Goal: Manage account settings

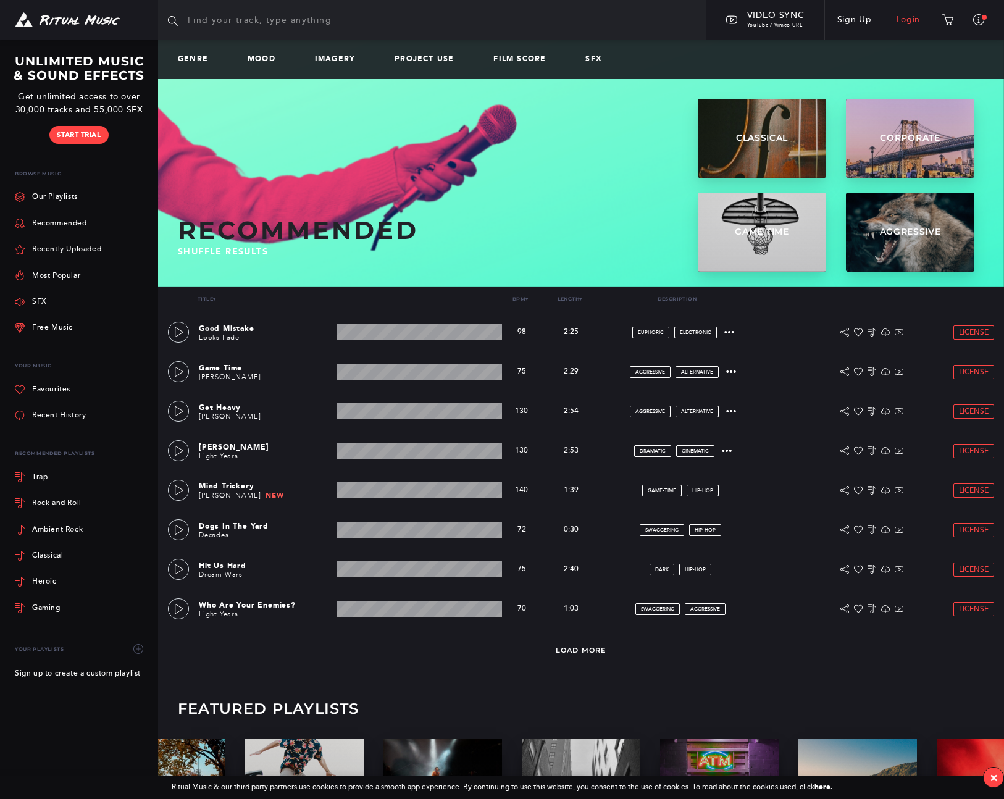
click at [909, 22] on link "Login" at bounding box center [908, 19] width 49 height 35
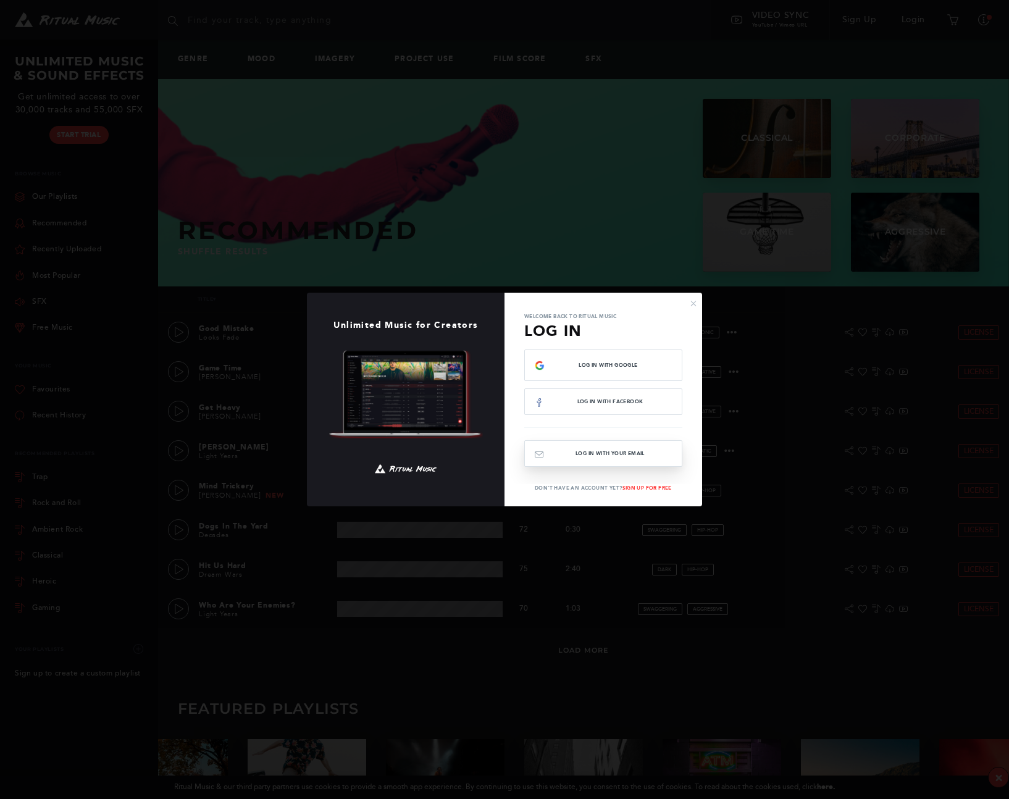
click at [592, 450] on button "Log In with your email" at bounding box center [603, 453] width 158 height 27
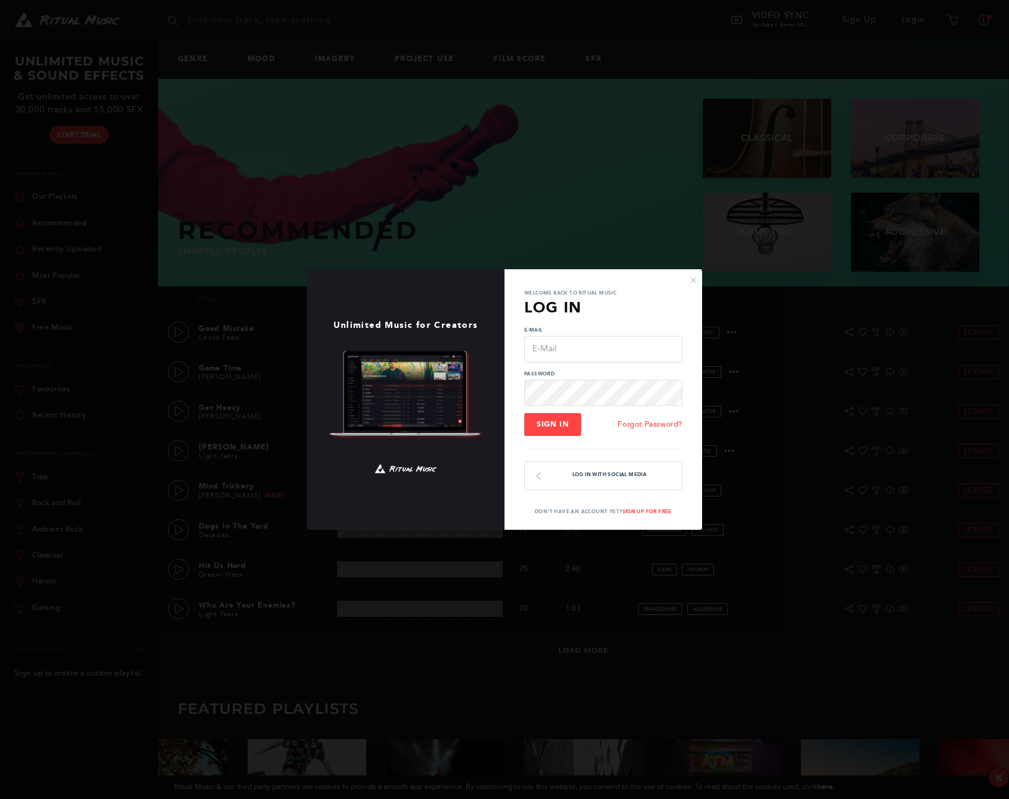
click at [571, 341] on input "E-Mail" at bounding box center [603, 349] width 158 height 26
type input "[EMAIL_ADDRESS][DOMAIN_NAME]"
click at [524, 413] on button "Sign In" at bounding box center [552, 424] width 57 height 23
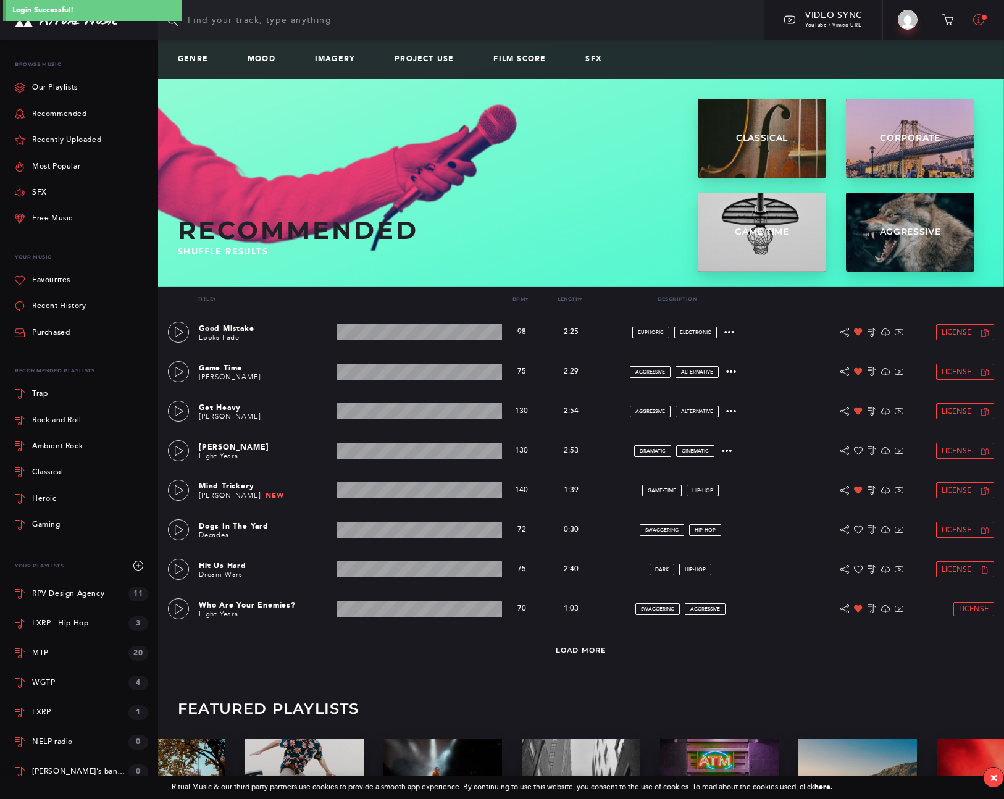
click at [986, 22] on button at bounding box center [978, 20] width 31 height 28
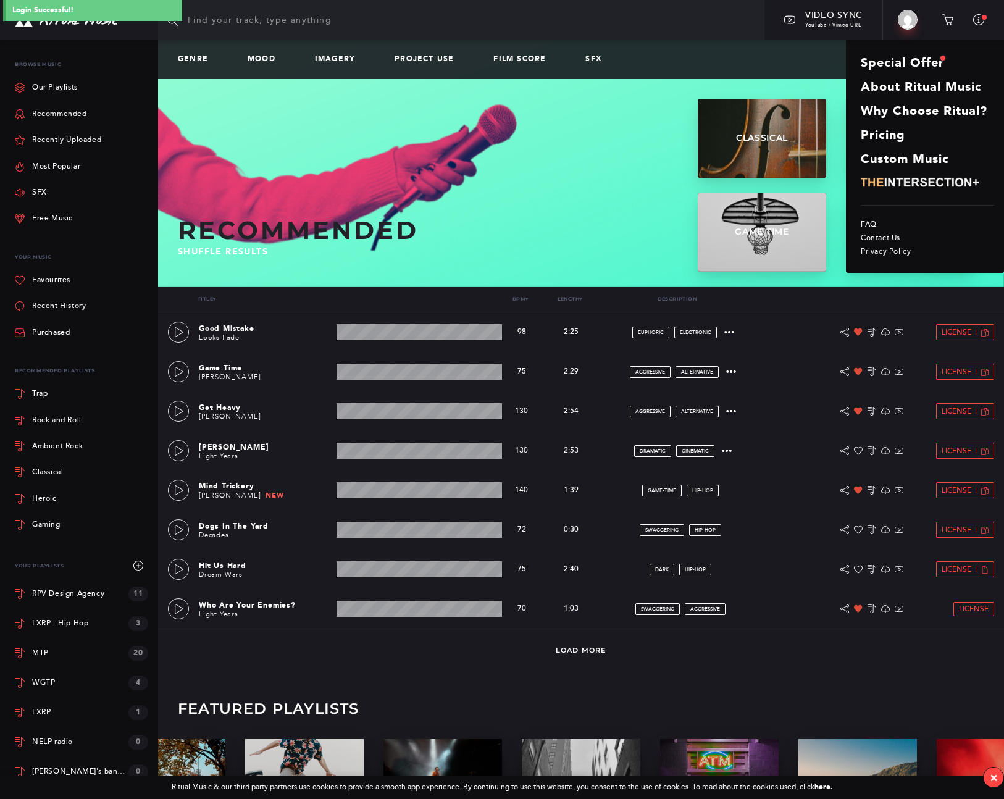
click at [912, 28] on link "Big Build Video" at bounding box center [907, 20] width 49 height 30
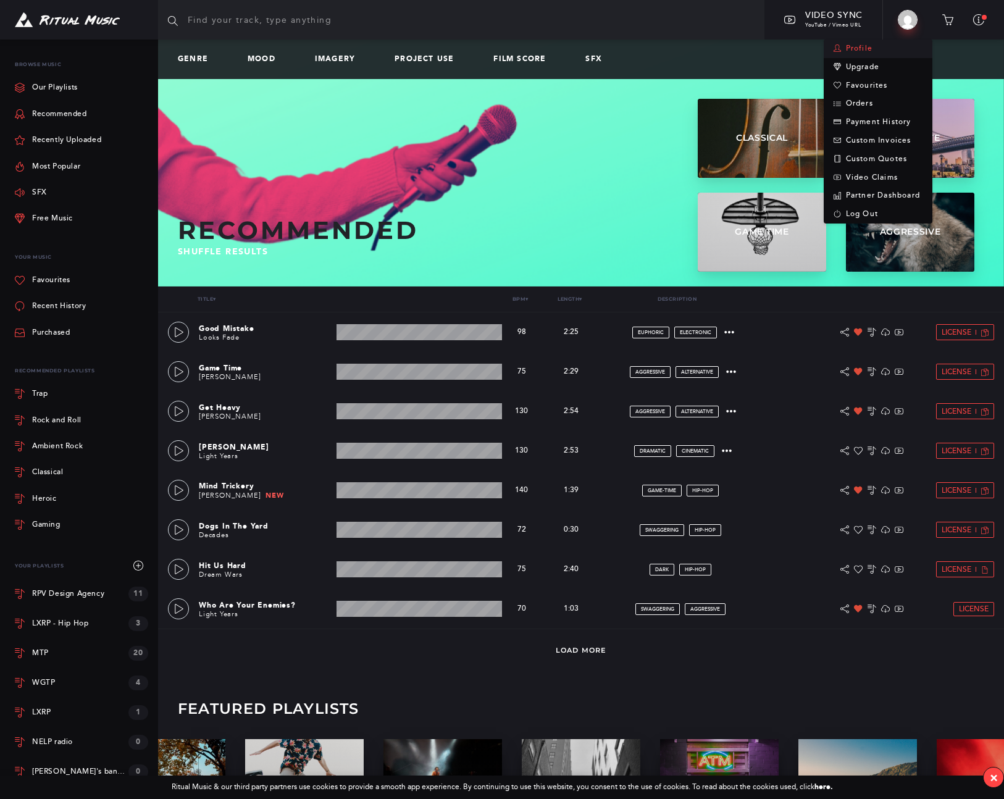
click at [860, 52] on link "Profile" at bounding box center [878, 49] width 109 height 19
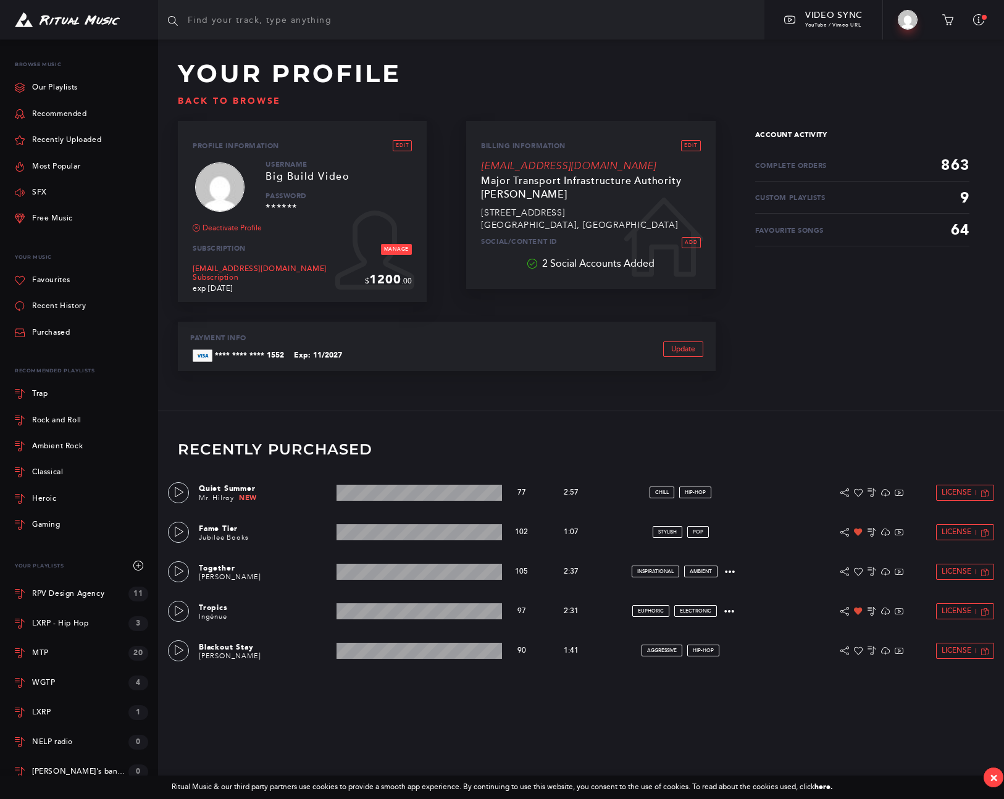
click at [396, 255] on link "Manage" at bounding box center [396, 249] width 31 height 11
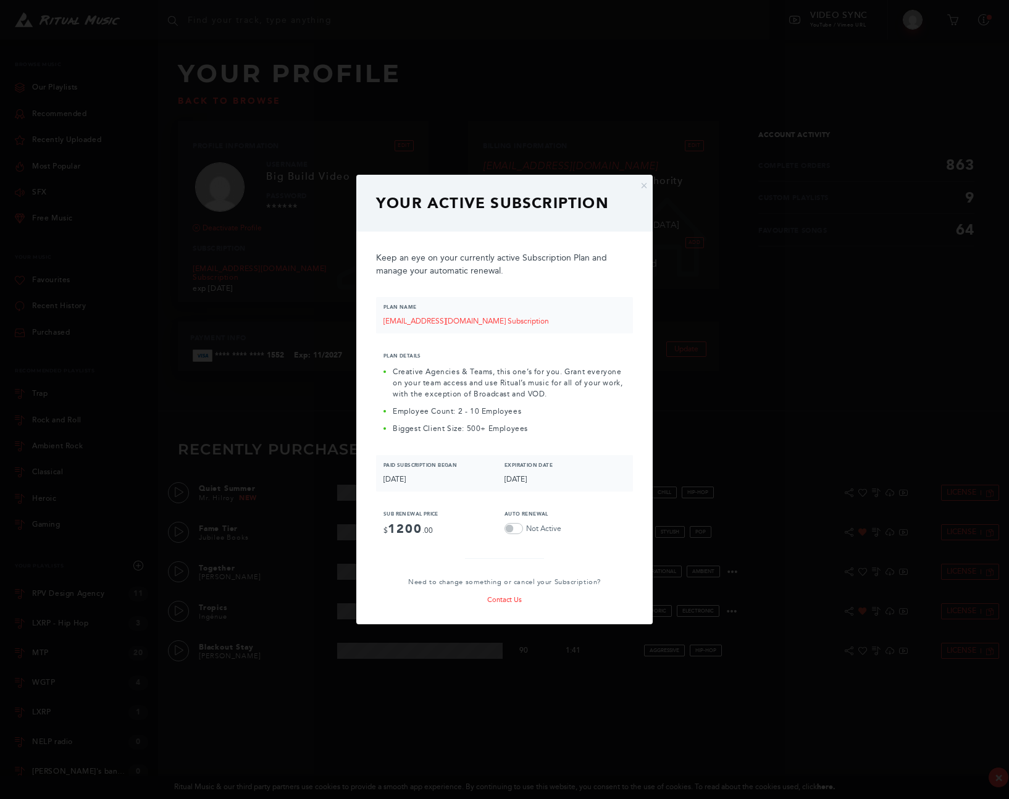
click at [582, 521] on aside "Auto Renewal Active Not Active" at bounding box center [565, 522] width 121 height 22
